Goal: Task Accomplishment & Management: Complete application form

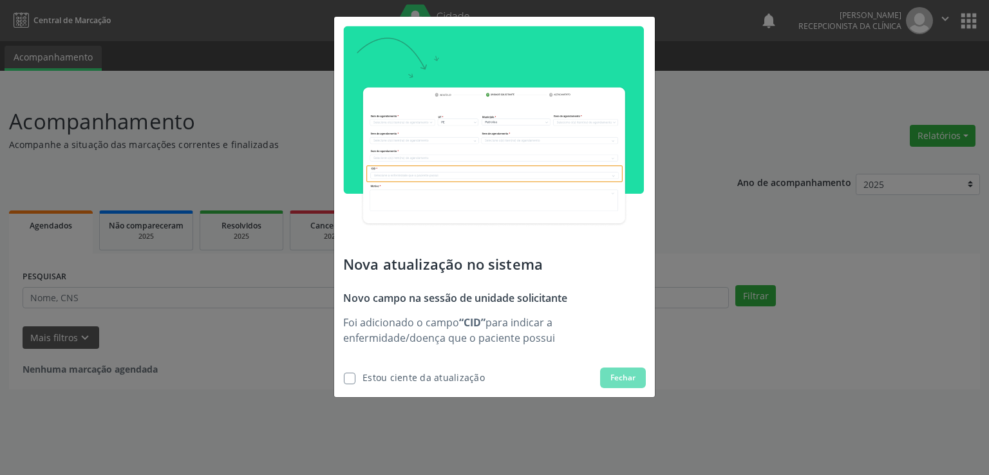
click at [351, 379] on label at bounding box center [350, 379] width 12 height 12
click at [344, 379] on input "checkbox" at bounding box center [339, 377] width 8 height 8
click at [351, 379] on label at bounding box center [350, 379] width 12 height 12
click at [344, 379] on input "checkbox" at bounding box center [339, 377] width 8 height 8
click at [353, 377] on label at bounding box center [350, 379] width 12 height 12
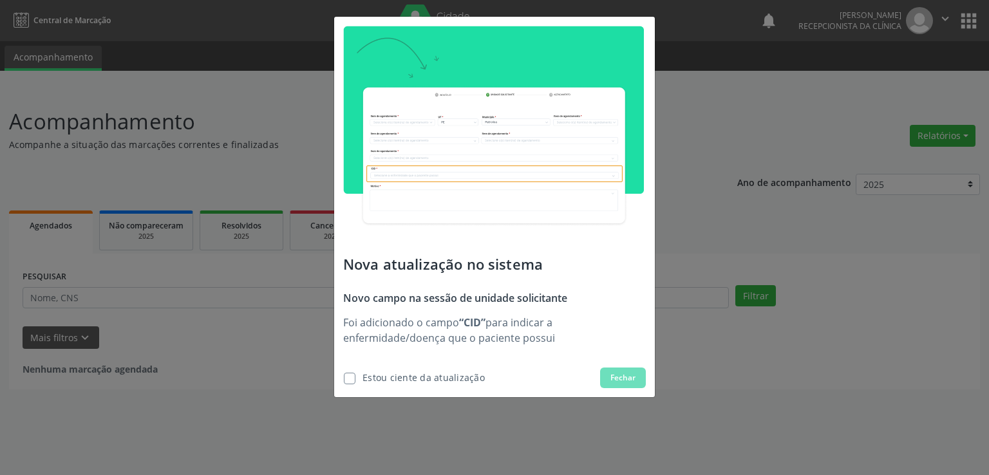
click at [344, 377] on input "checkbox" at bounding box center [339, 377] width 8 height 8
click at [397, 374] on div "Estou ciente da atualização" at bounding box center [423, 378] width 122 height 14
checkbox input "true"
click at [628, 372] on span "Fechar" at bounding box center [622, 378] width 25 height 12
